Goal: Task Accomplishment & Management: Manage account settings

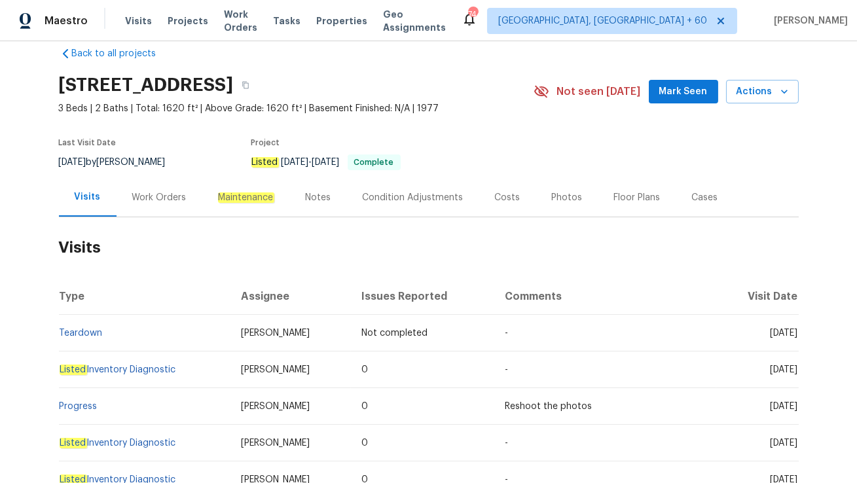
scroll to position [25, 0]
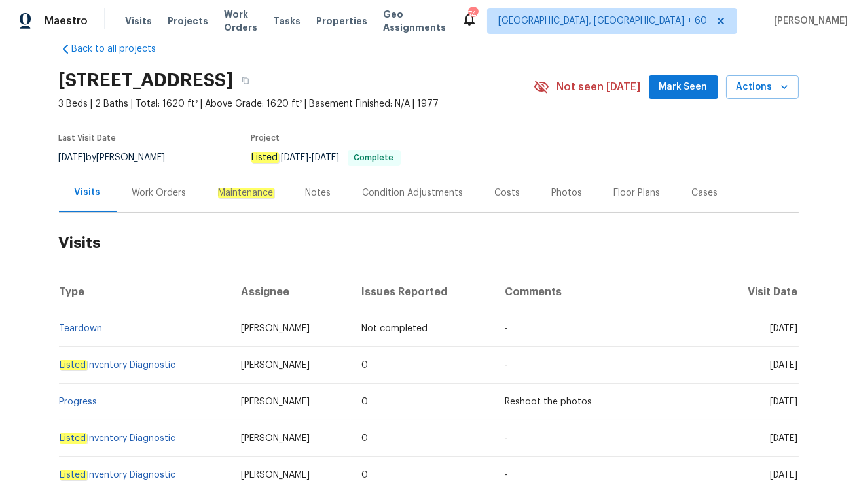
click at [156, 196] on div "Work Orders" at bounding box center [159, 193] width 54 height 13
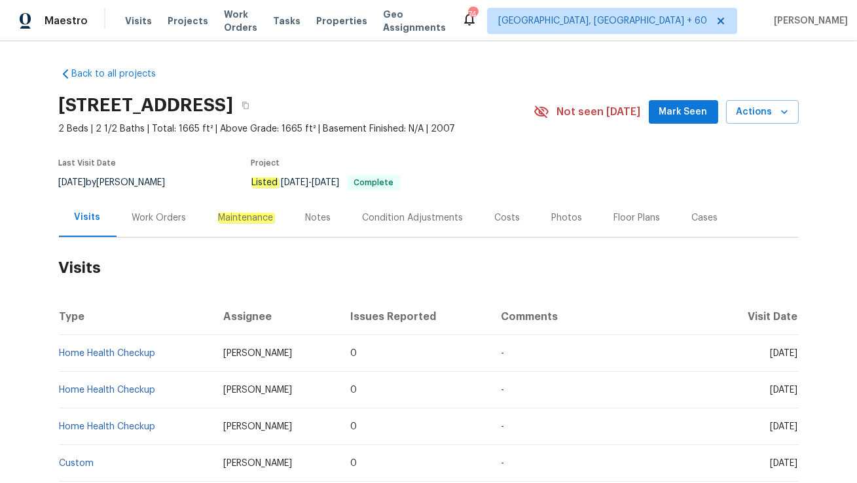
click at [147, 212] on div "Work Orders" at bounding box center [159, 217] width 54 height 13
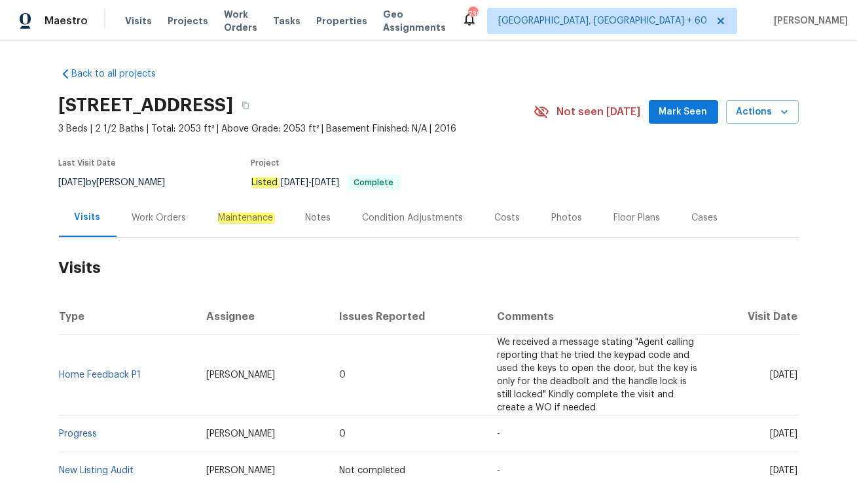
click at [147, 230] on div "Work Orders" at bounding box center [160, 217] width 86 height 39
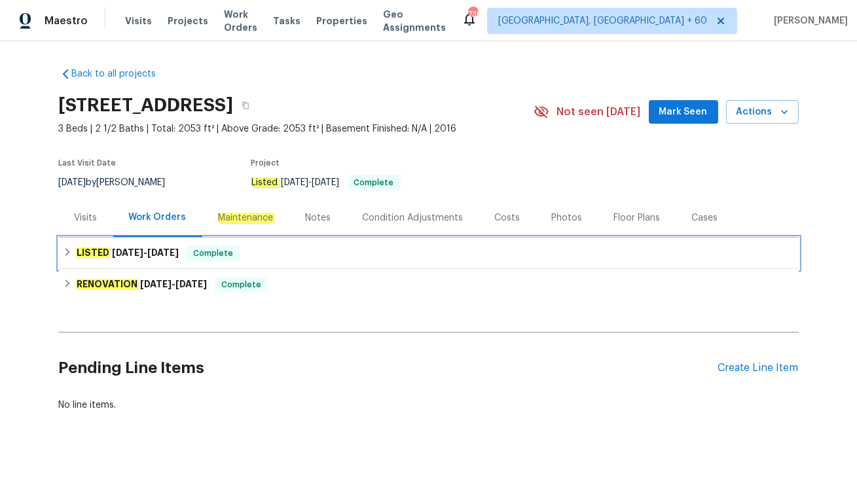
click at [259, 245] on div "LISTED 9/17/25 - 9/18/25 Complete" at bounding box center [429, 253] width 732 height 16
